Goal: Task Accomplishment & Management: Use online tool/utility

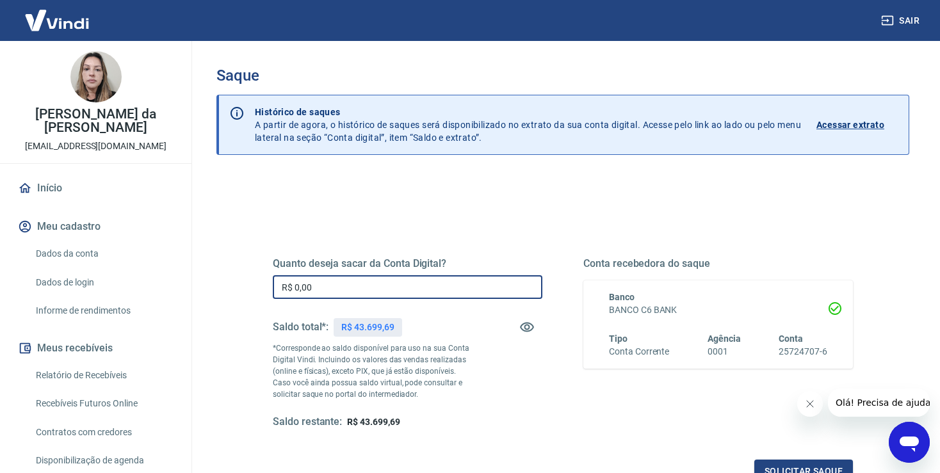
click at [353, 287] on input "R$ 0,00" at bounding box center [408, 287] width 270 height 24
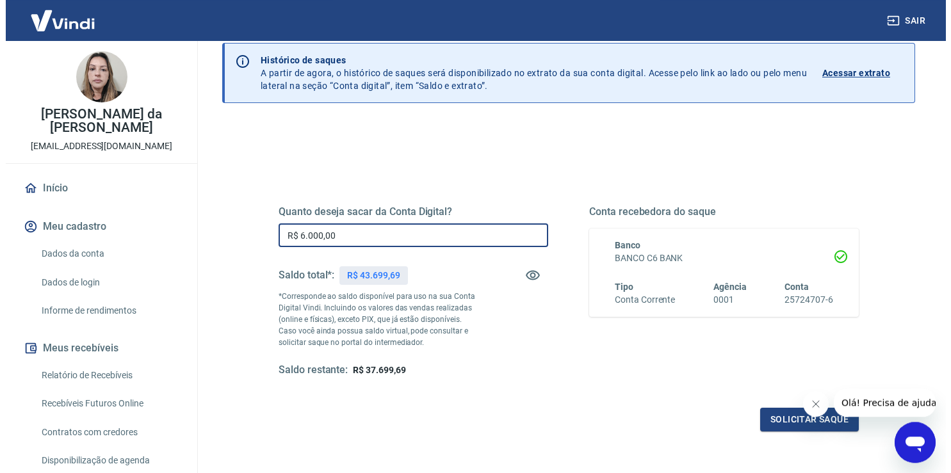
scroll to position [135, 0]
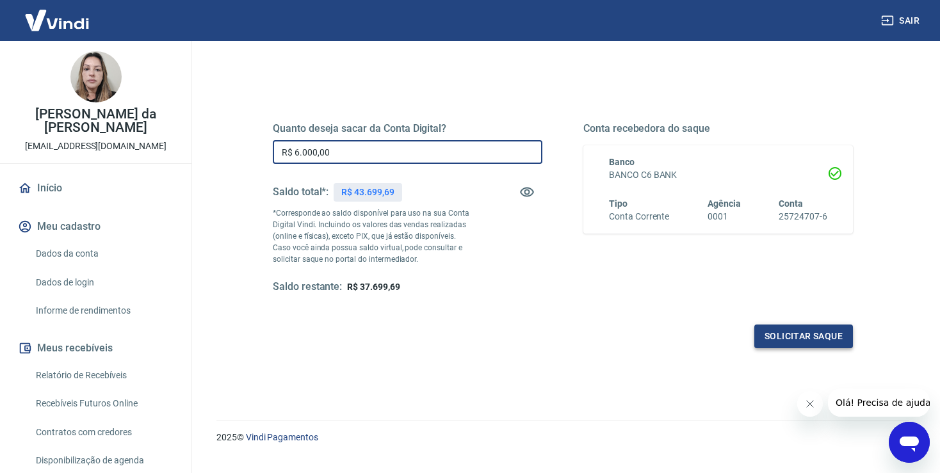
type input "R$ 6.000,00"
click at [814, 336] on button "Solicitar saque" at bounding box center [803, 337] width 99 height 24
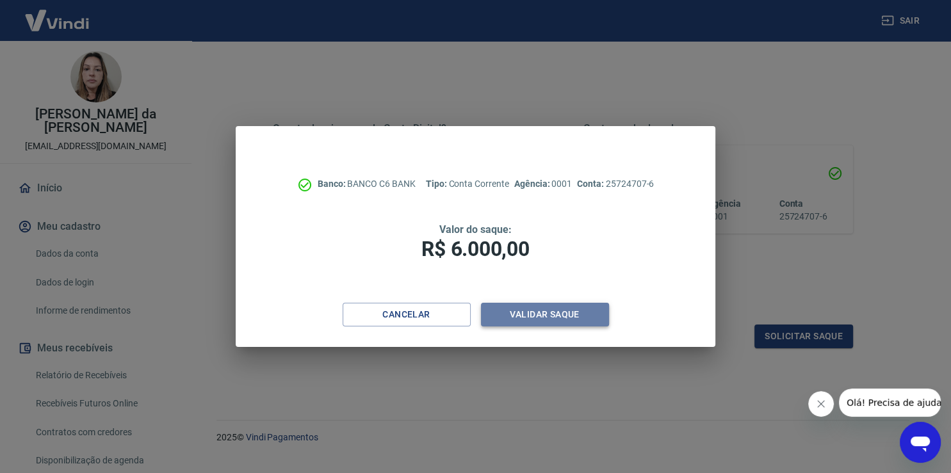
click at [560, 316] on button "Validar saque" at bounding box center [545, 315] width 128 height 24
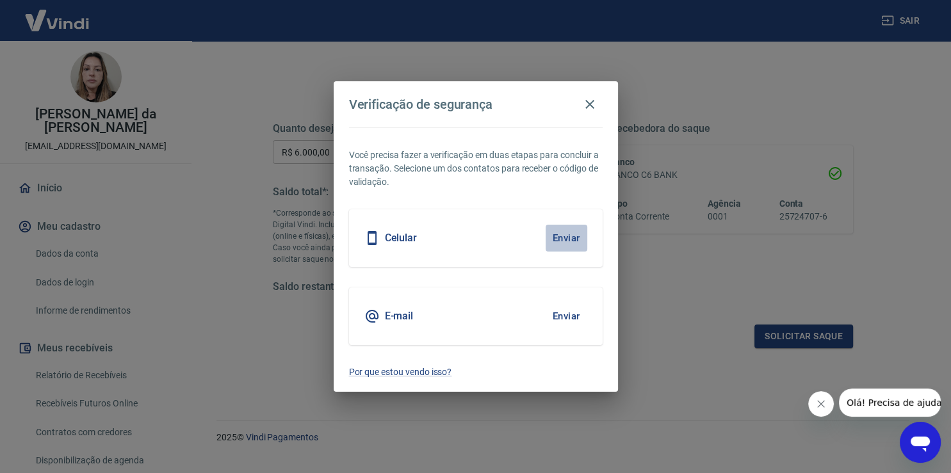
click at [568, 234] on button "Enviar" at bounding box center [566, 238] width 42 height 27
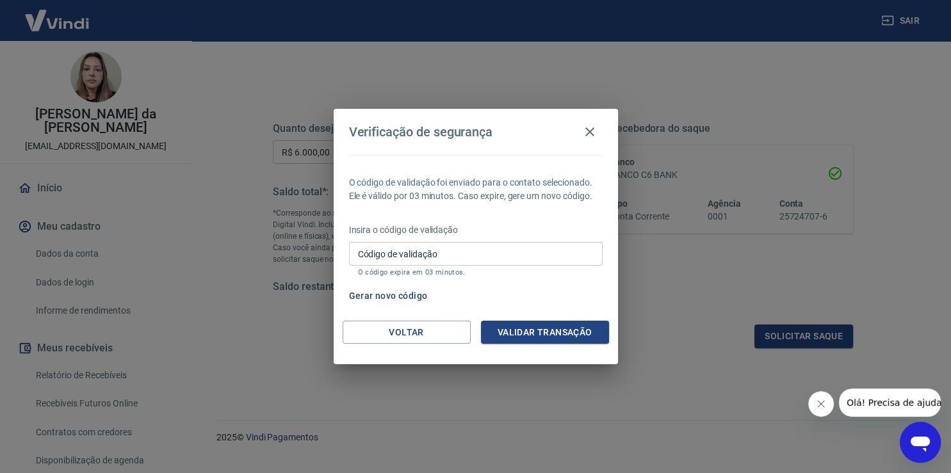
click at [439, 259] on input "Código de validação" at bounding box center [476, 254] width 254 height 24
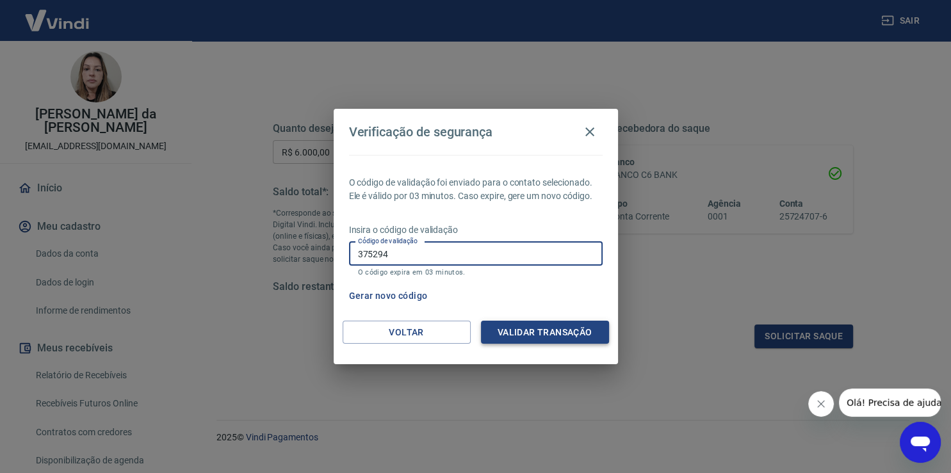
type input "375294"
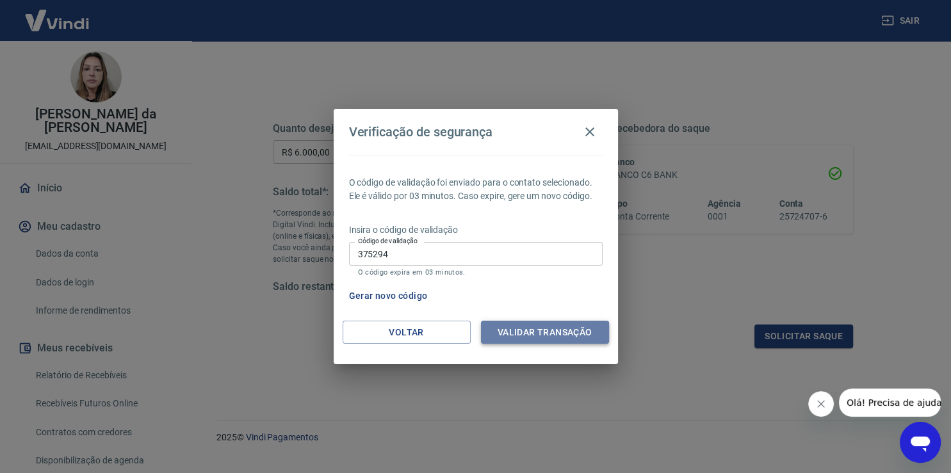
click at [526, 330] on button "Validar transação" at bounding box center [545, 333] width 128 height 24
